Goal: Transaction & Acquisition: Subscribe to service/newsletter

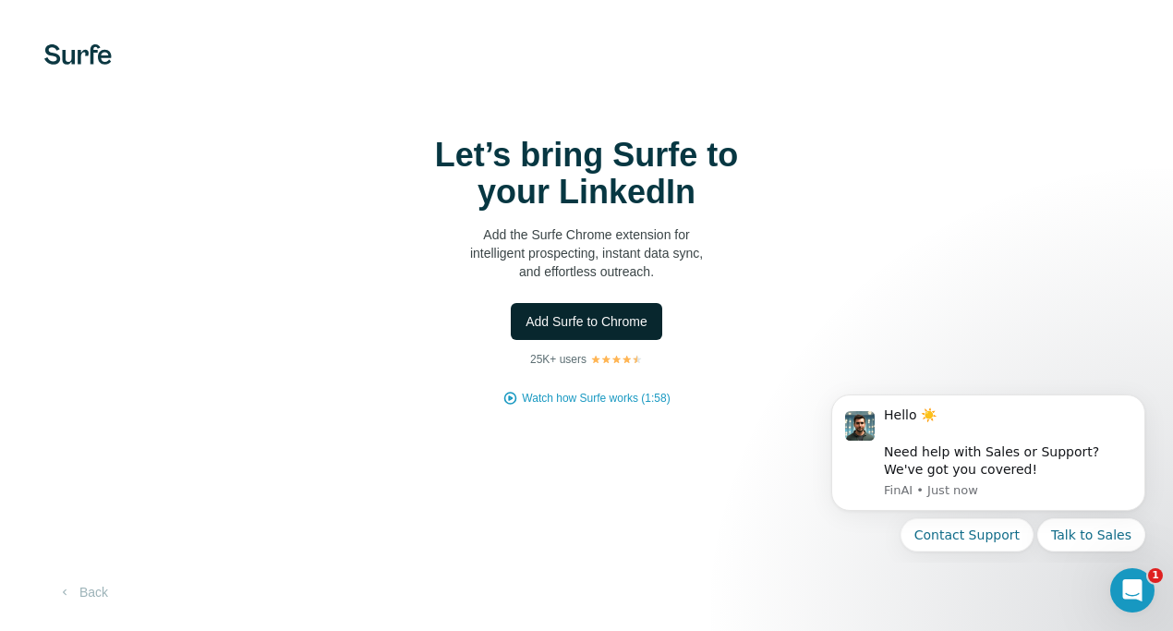
click at [575, 318] on span "Add Surfe to Chrome" at bounding box center [587, 321] width 122 height 18
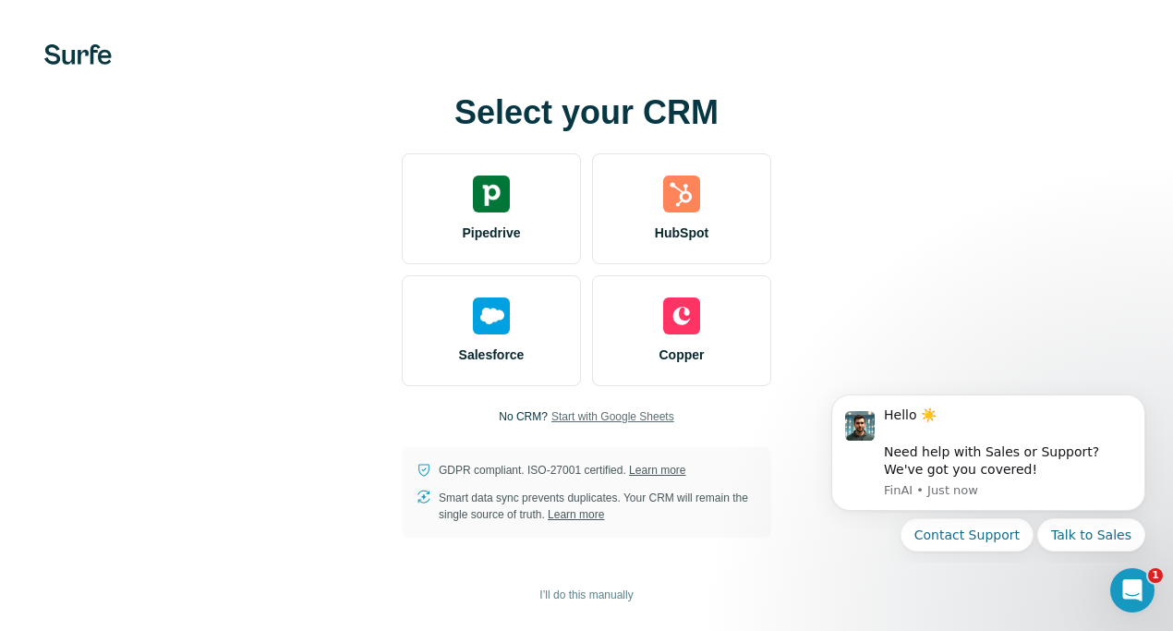
click at [574, 415] on span "Start with Google Sheets" at bounding box center [612, 416] width 123 height 17
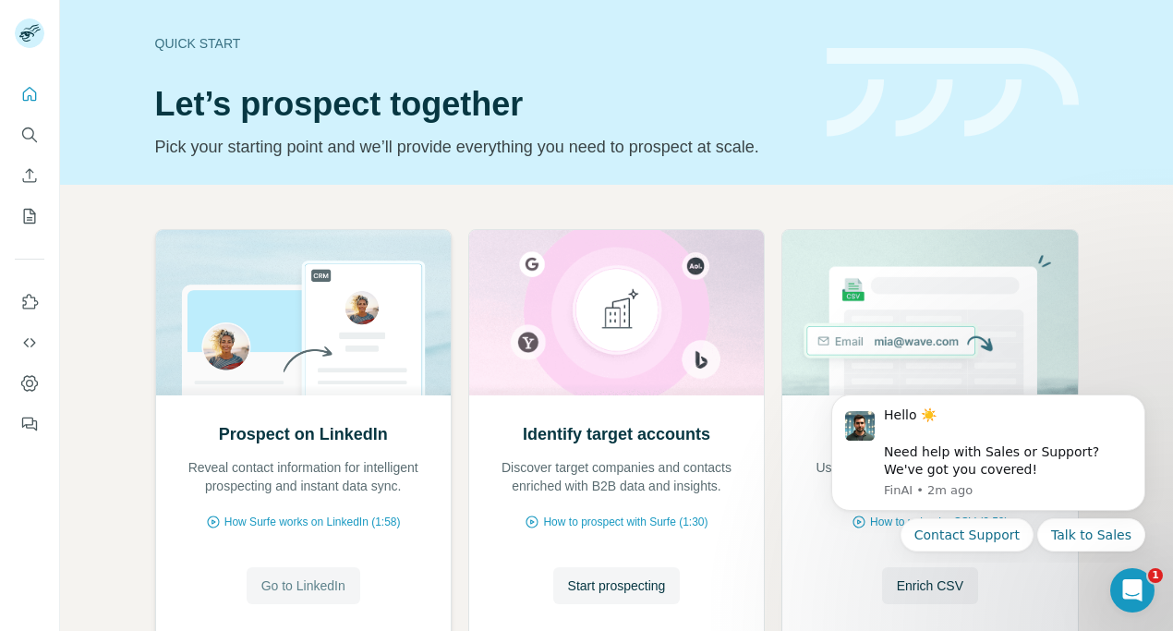
scroll to position [126, 0]
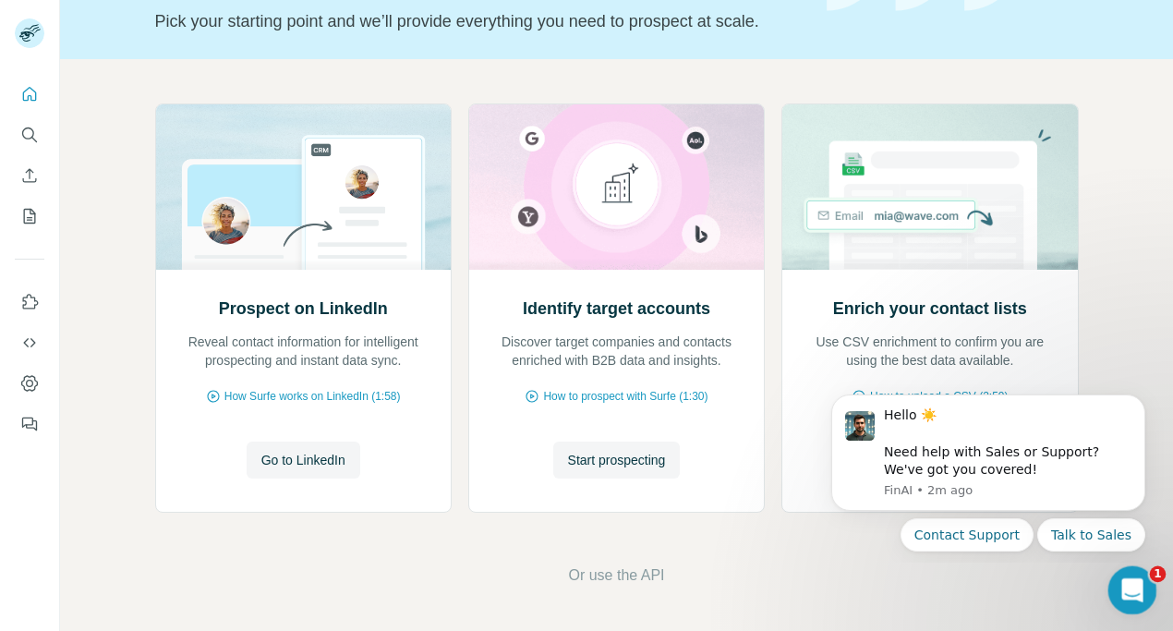
click at [1130, 596] on icon "Open Intercom Messenger" at bounding box center [1130, 588] width 30 height 30
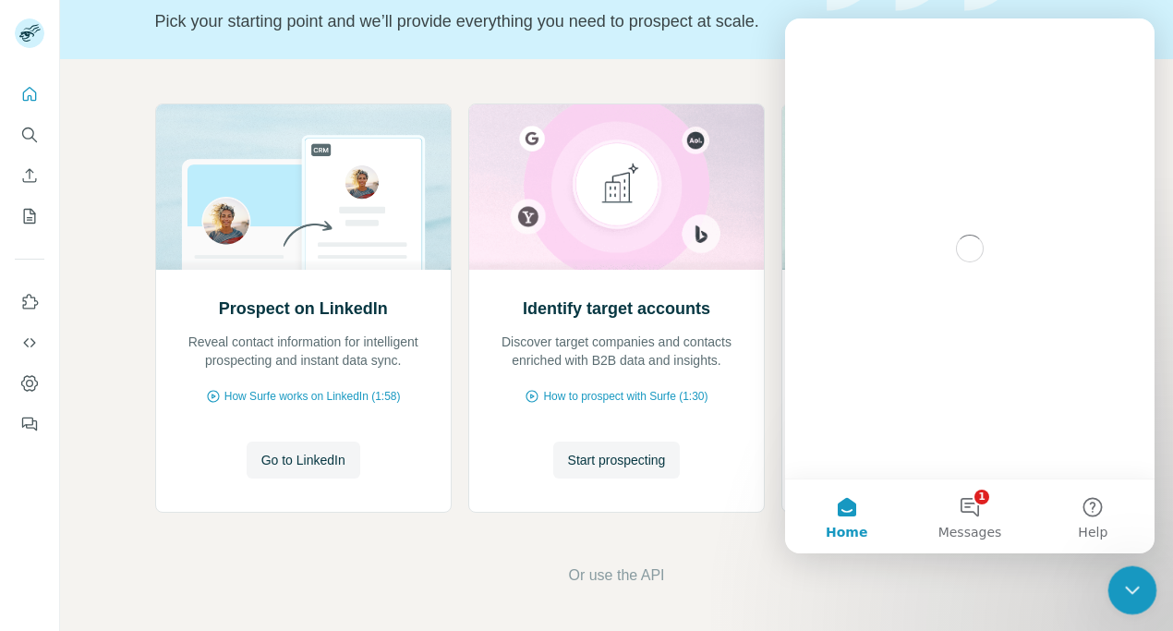
scroll to position [0, 0]
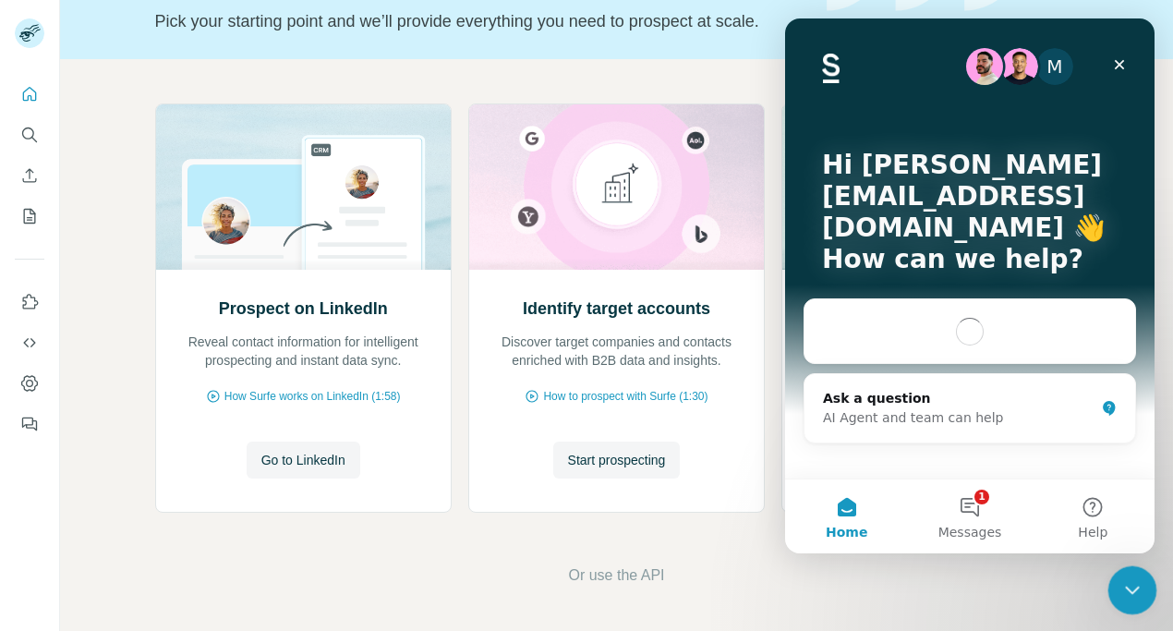
click at [1130, 595] on icon "Close Intercom Messenger" at bounding box center [1129, 587] width 22 height 22
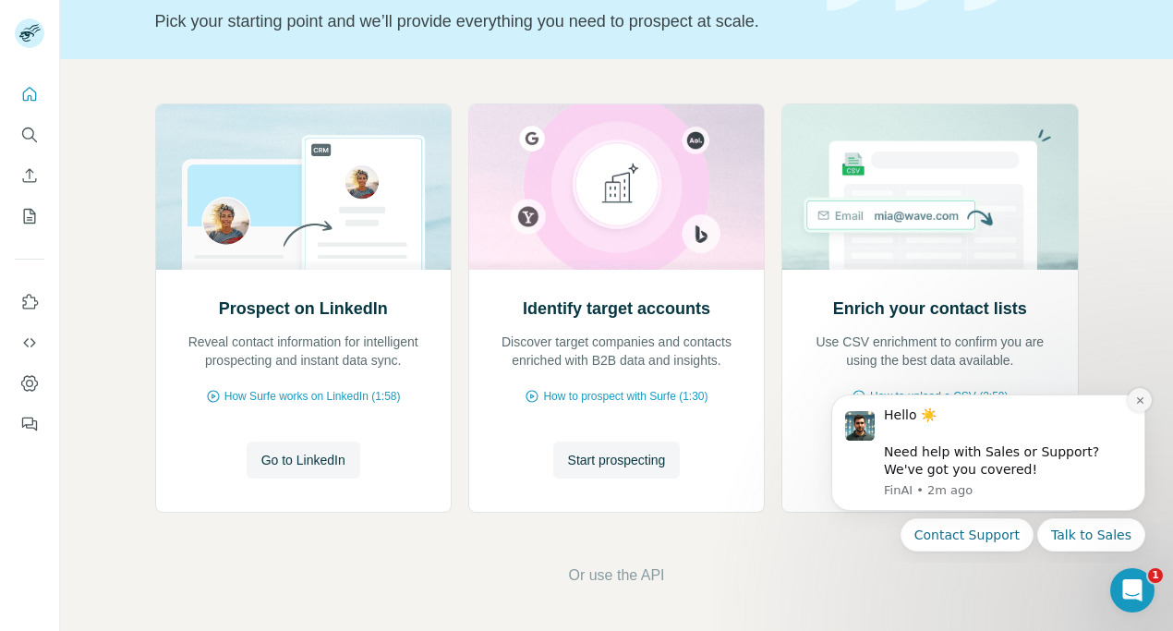
click at [1143, 395] on icon "Dismiss notification" at bounding box center [1140, 400] width 10 height 10
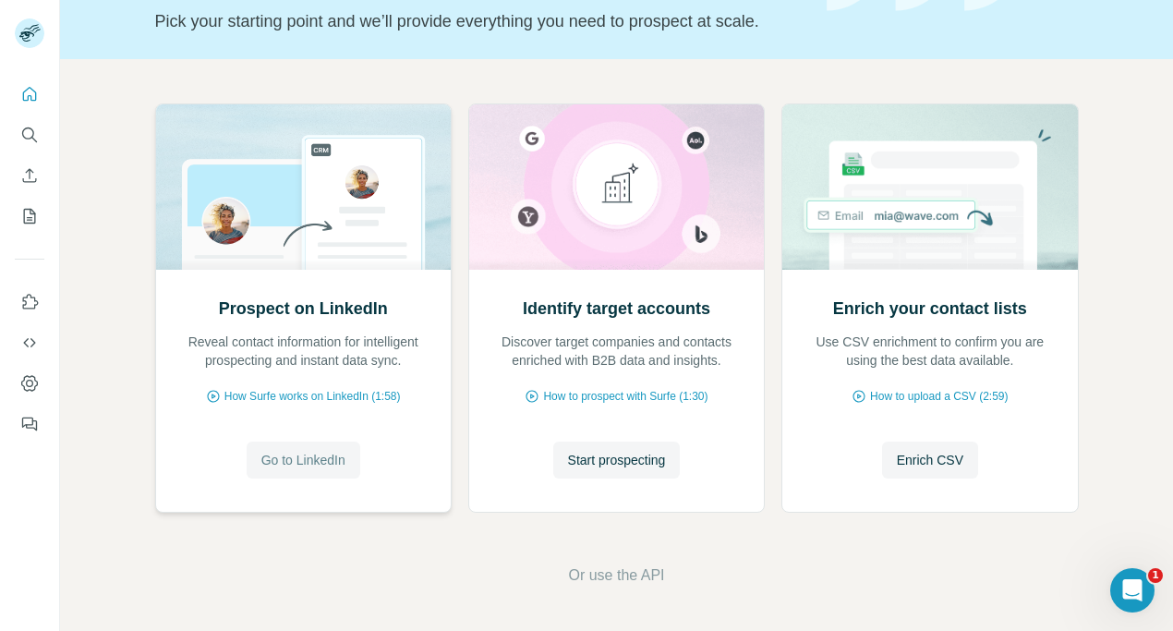
click at [311, 462] on span "Go to LinkedIn" at bounding box center [303, 460] width 84 height 18
